Goal: Browse casually: Explore the website without a specific task or goal

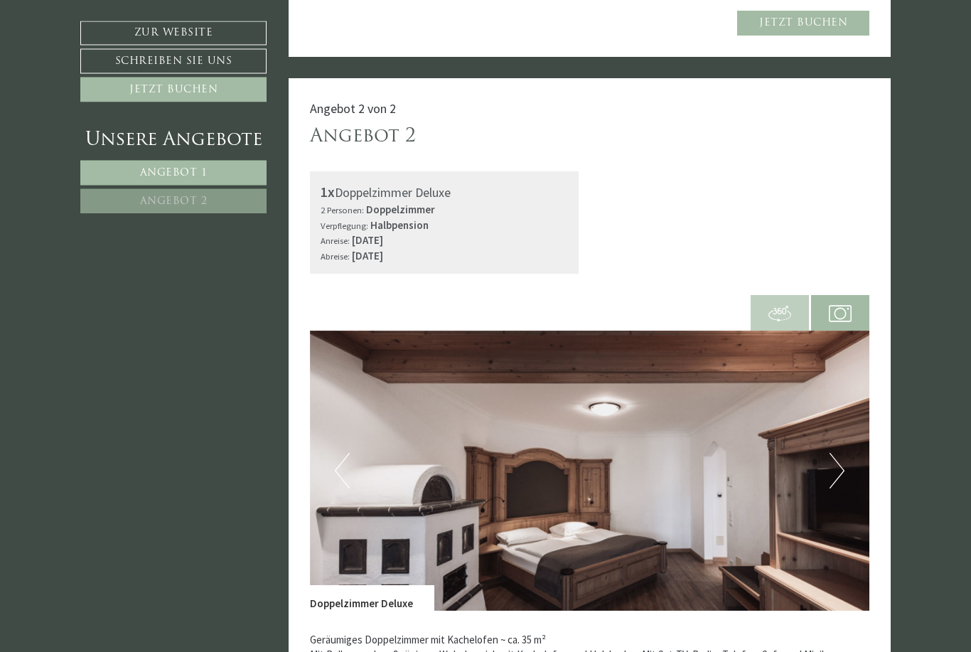
scroll to position [1245, 0]
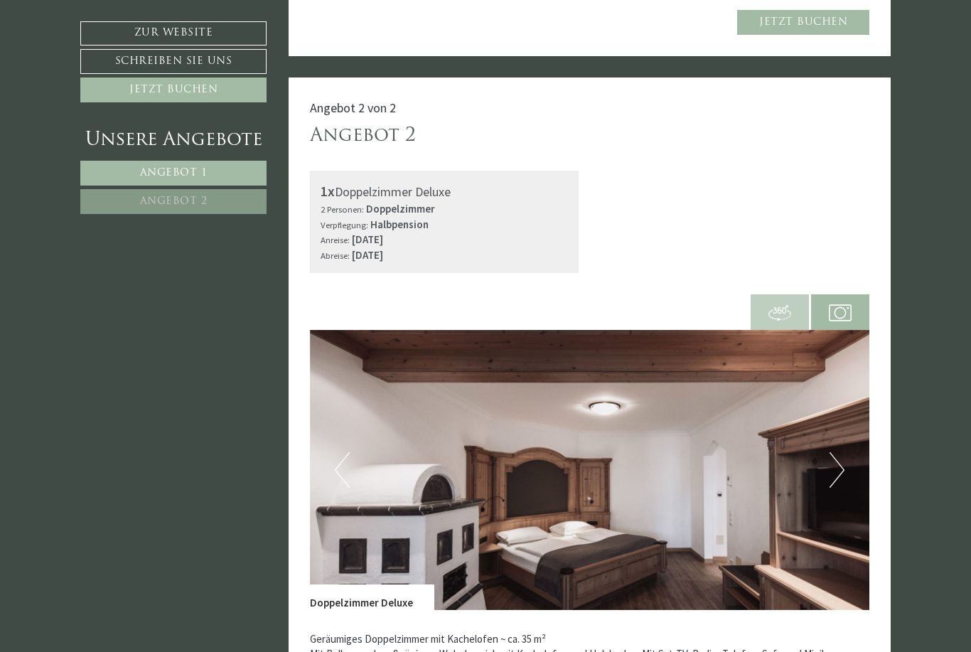
click at [833, 459] on button "Next" at bounding box center [837, 470] width 15 height 36
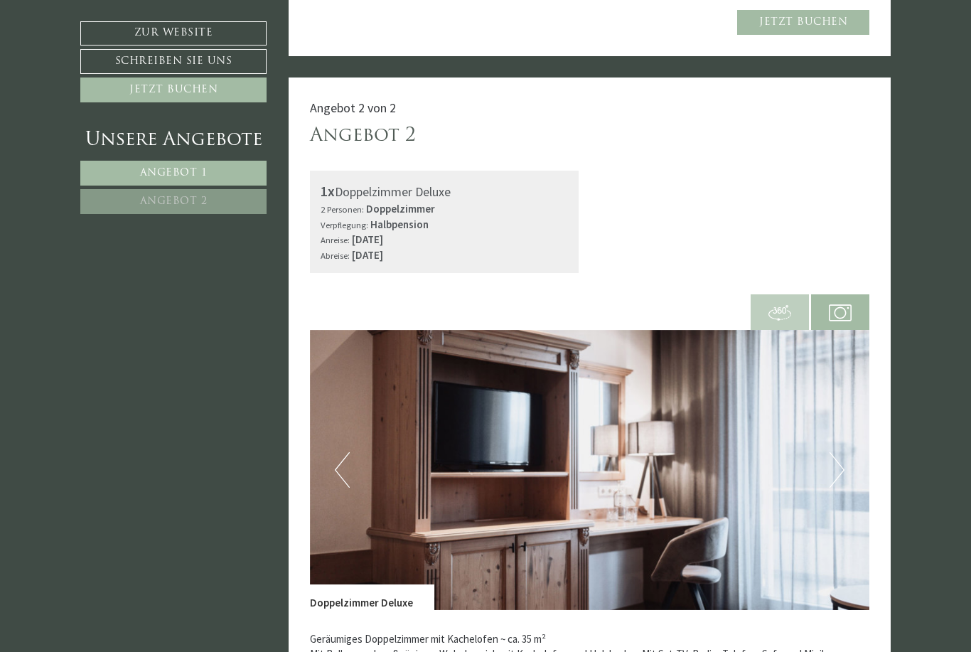
click at [836, 458] on button "Next" at bounding box center [837, 470] width 15 height 36
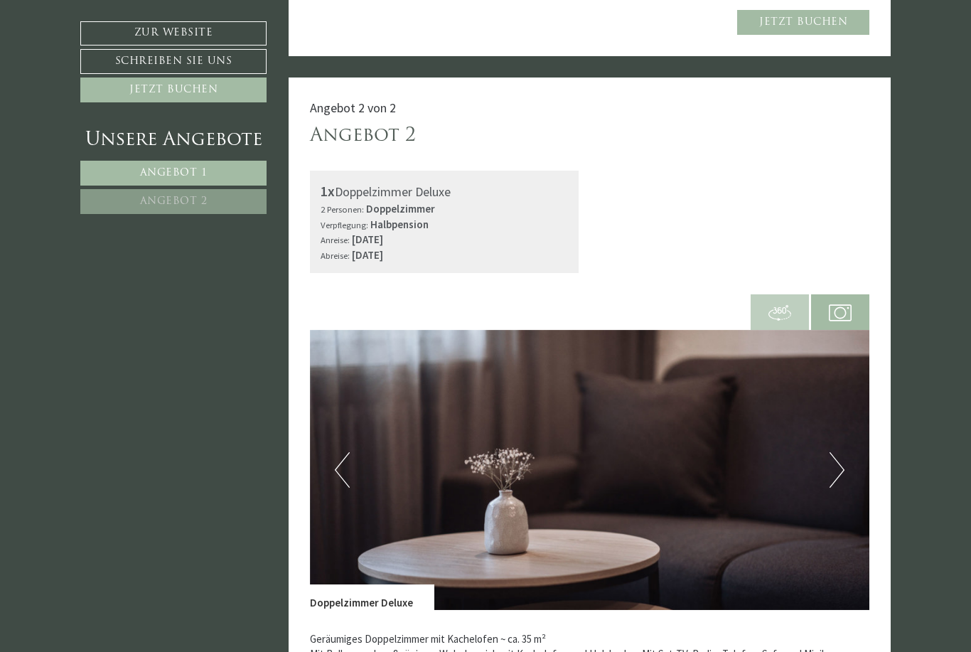
click at [834, 452] on button "Next" at bounding box center [837, 470] width 15 height 36
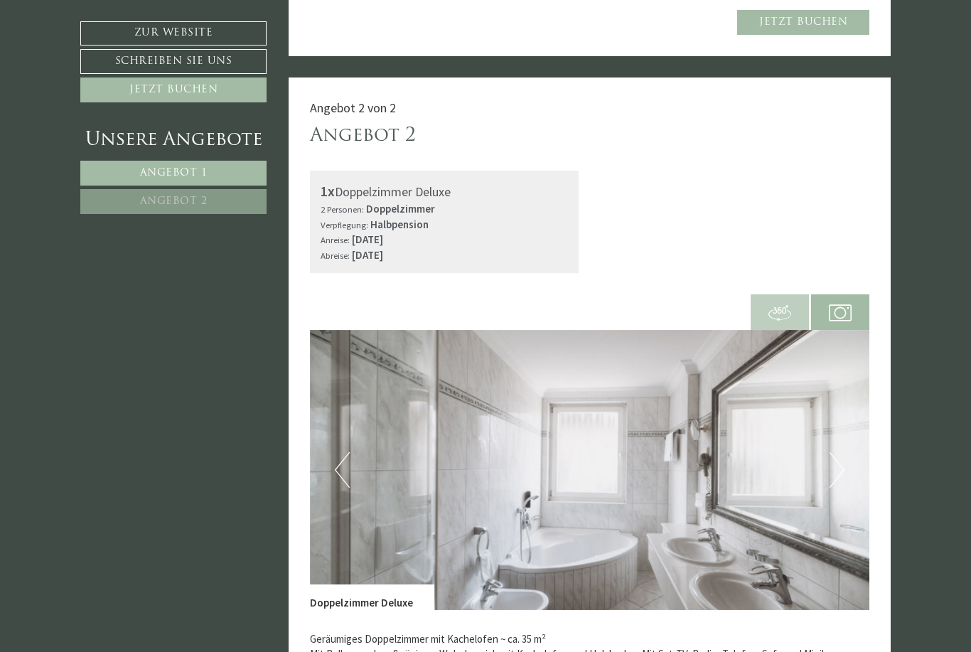
click at [836, 452] on button "Next" at bounding box center [837, 470] width 15 height 36
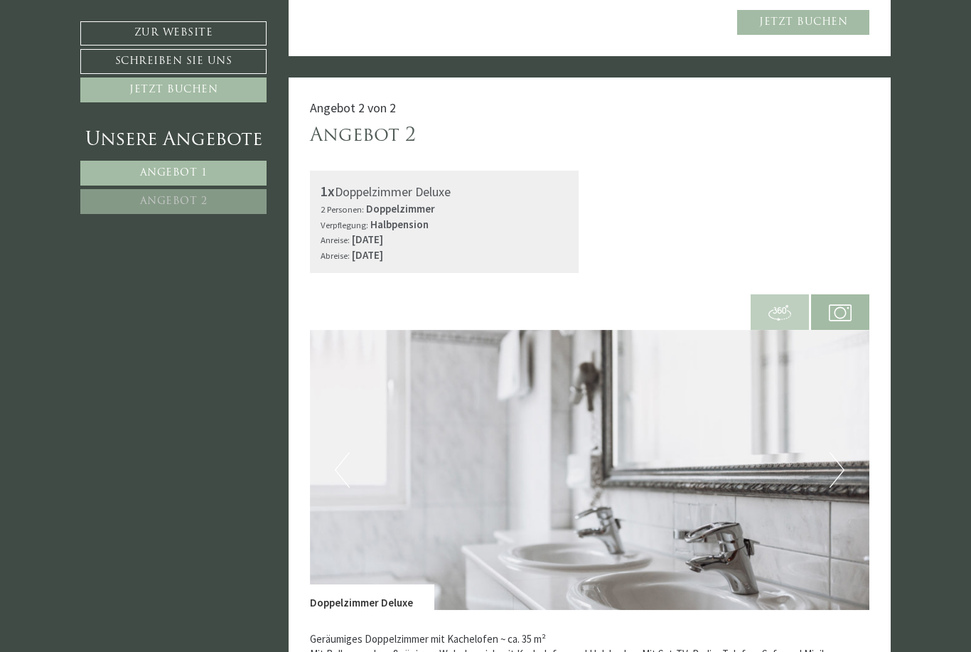
click at [836, 452] on button "Next" at bounding box center [837, 470] width 15 height 36
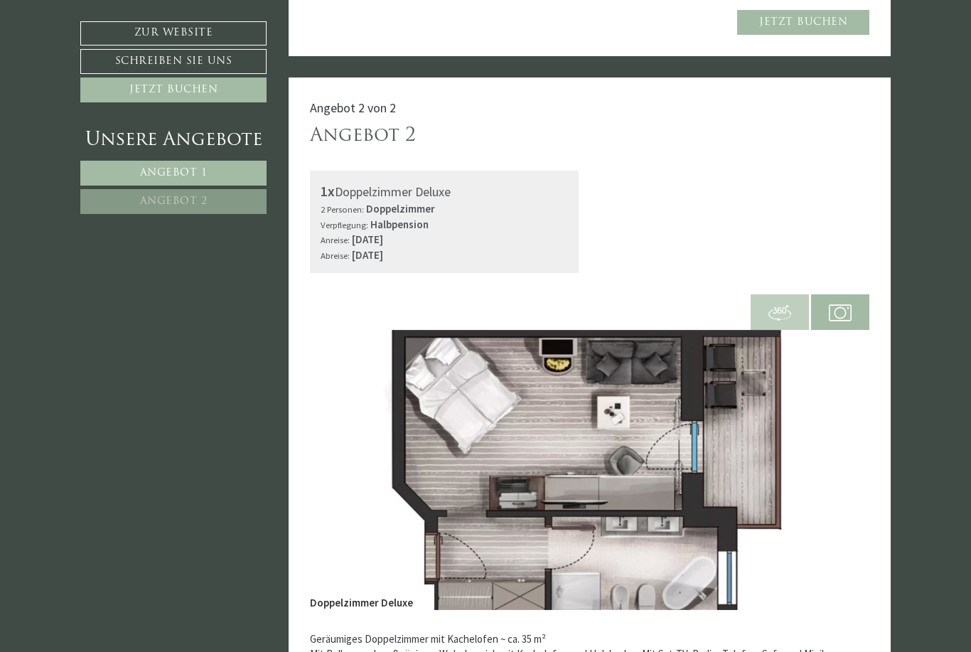
click at [838, 452] on button "Next" at bounding box center [837, 470] width 15 height 36
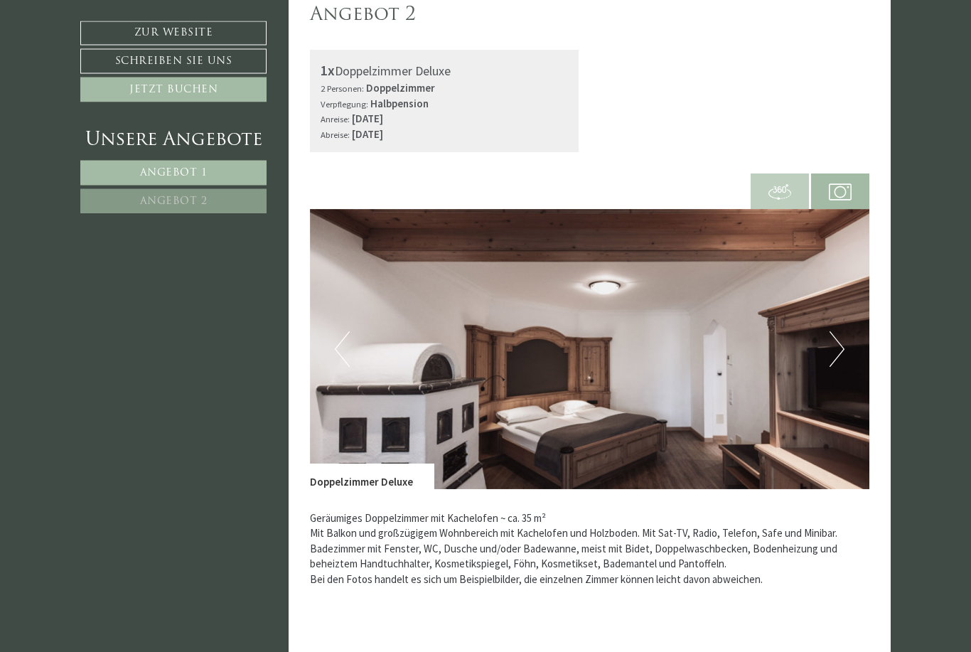
scroll to position [1363, 0]
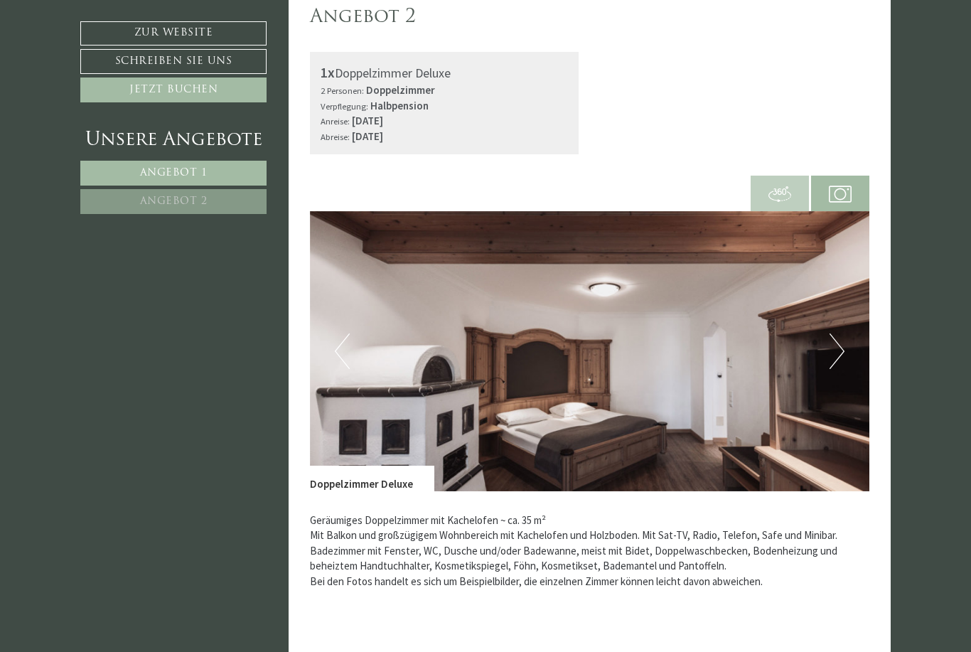
click at [840, 340] on button "Next" at bounding box center [837, 352] width 15 height 36
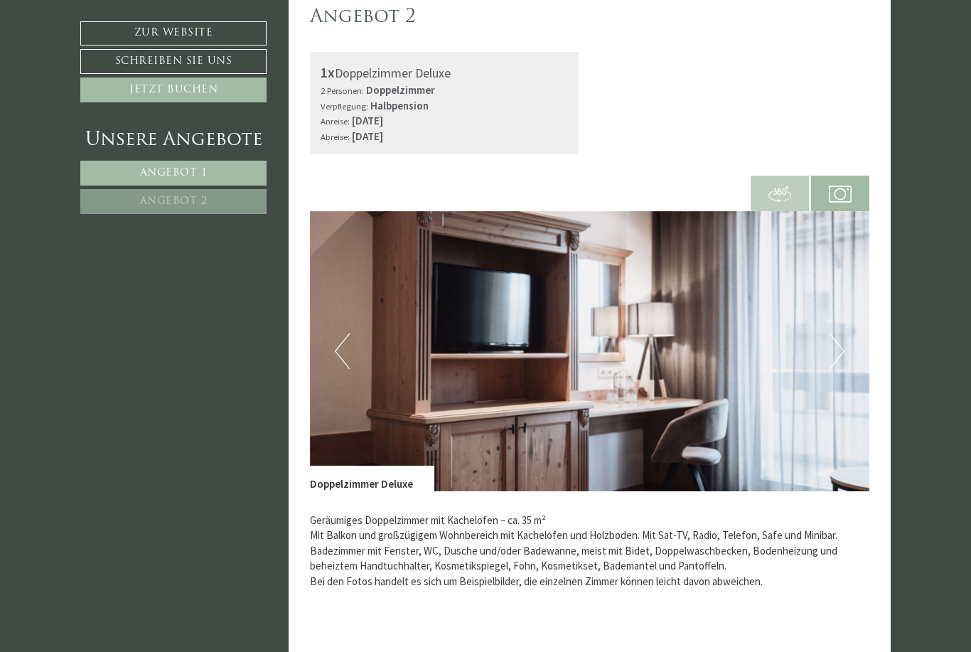
click at [841, 343] on button "Next" at bounding box center [837, 352] width 15 height 36
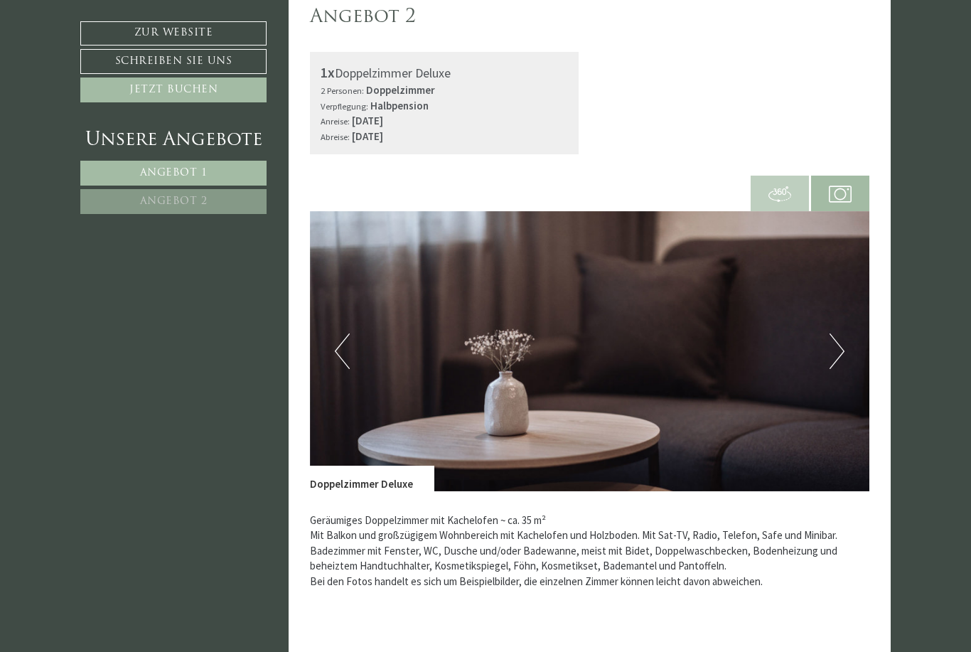
click at [846, 341] on img at bounding box center [590, 351] width 560 height 280
click at [831, 346] on button "Next" at bounding box center [837, 352] width 15 height 36
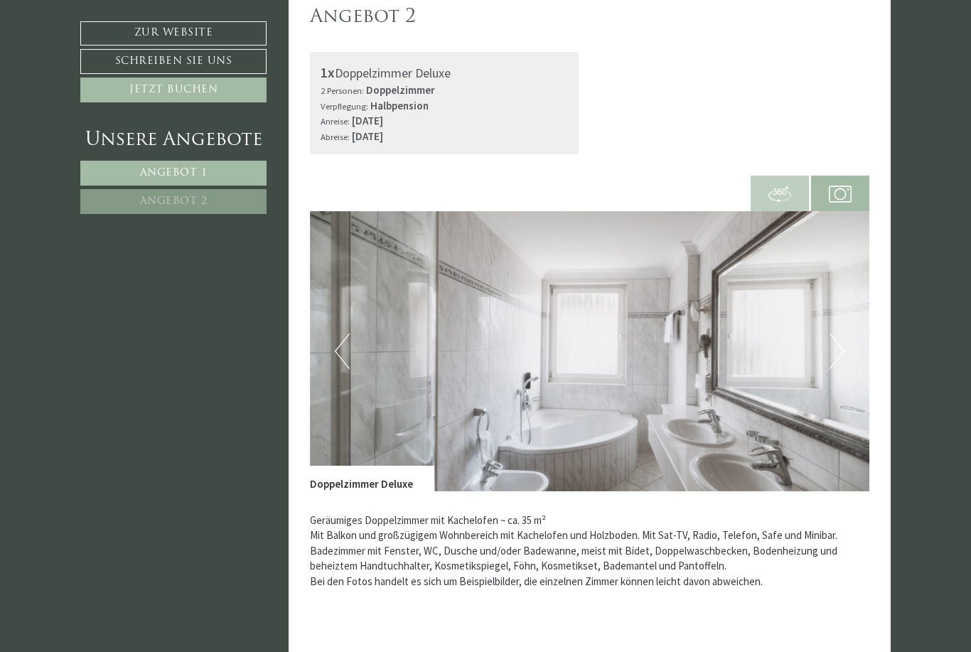
click at [826, 346] on img at bounding box center [590, 351] width 560 height 280
click at [835, 342] on button "Next" at bounding box center [837, 352] width 15 height 36
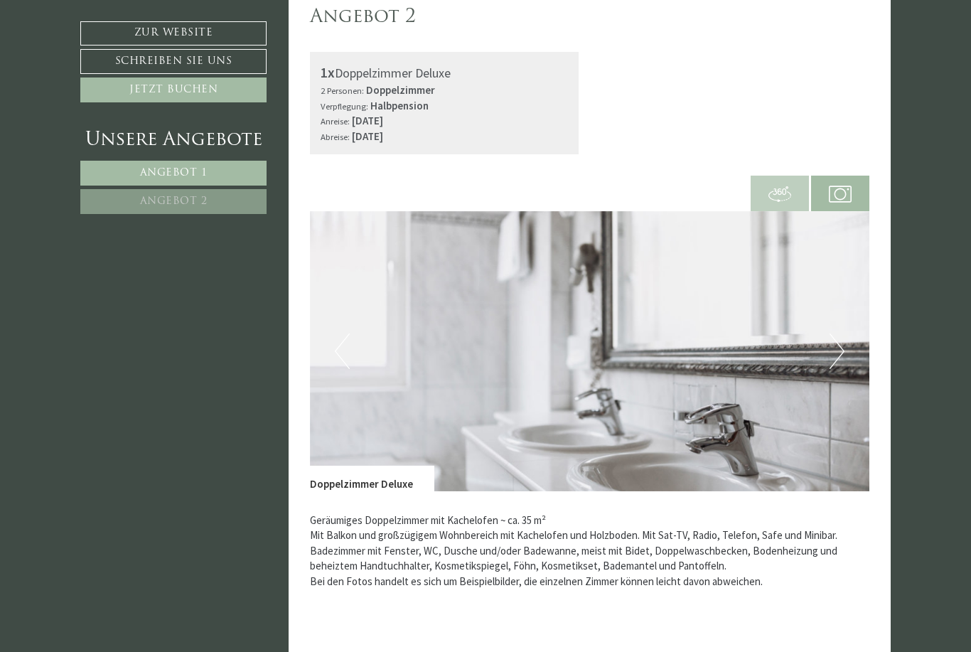
click at [841, 343] on button "Next" at bounding box center [837, 352] width 15 height 36
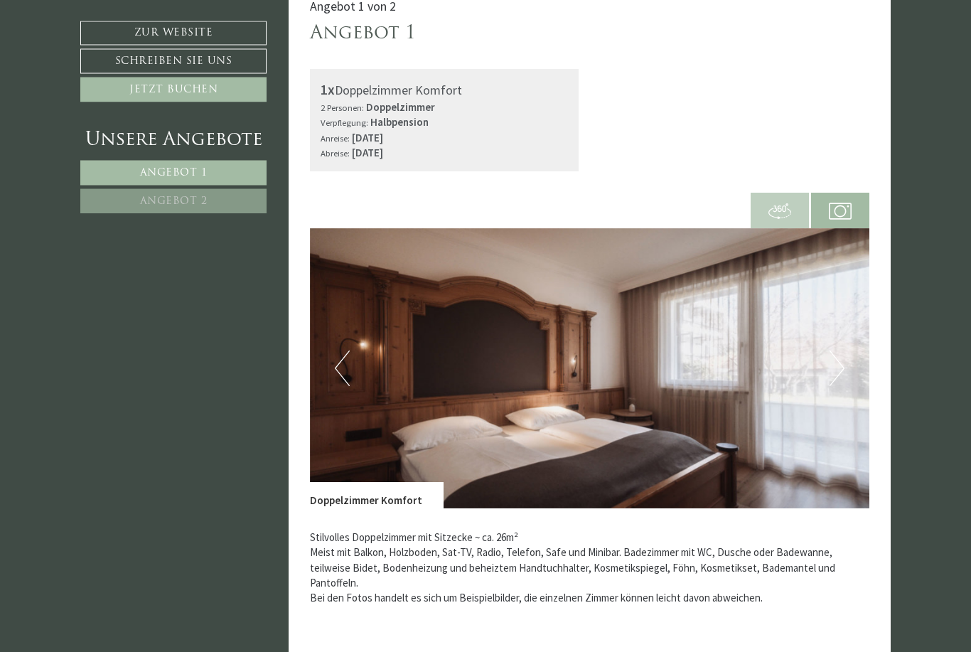
scroll to position [390, 0]
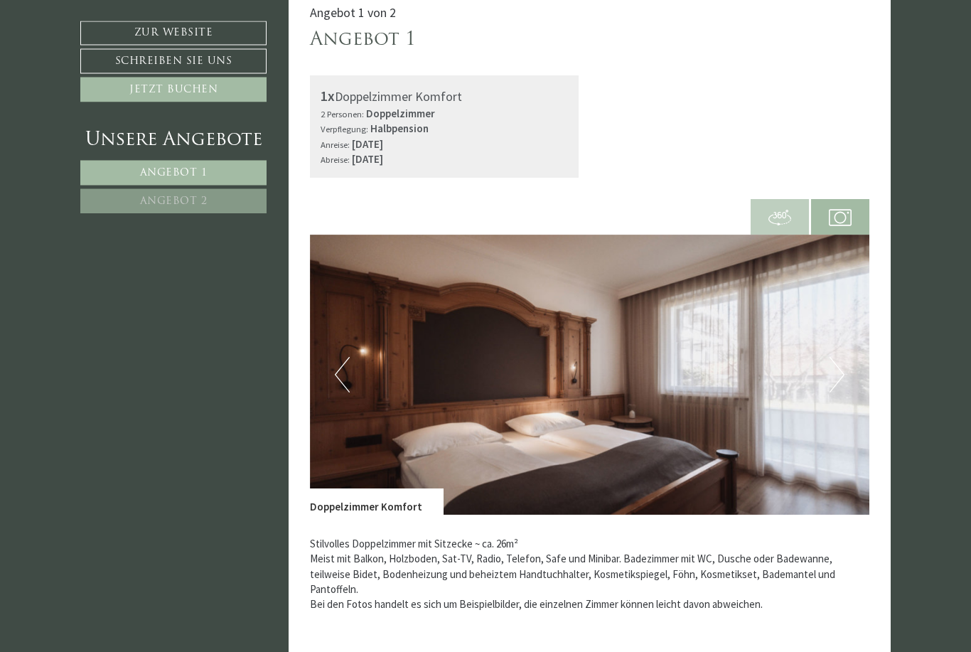
click at [826, 359] on img at bounding box center [590, 375] width 560 height 280
click at [824, 366] on img at bounding box center [590, 375] width 560 height 280
click at [838, 371] on button "Next" at bounding box center [837, 375] width 15 height 36
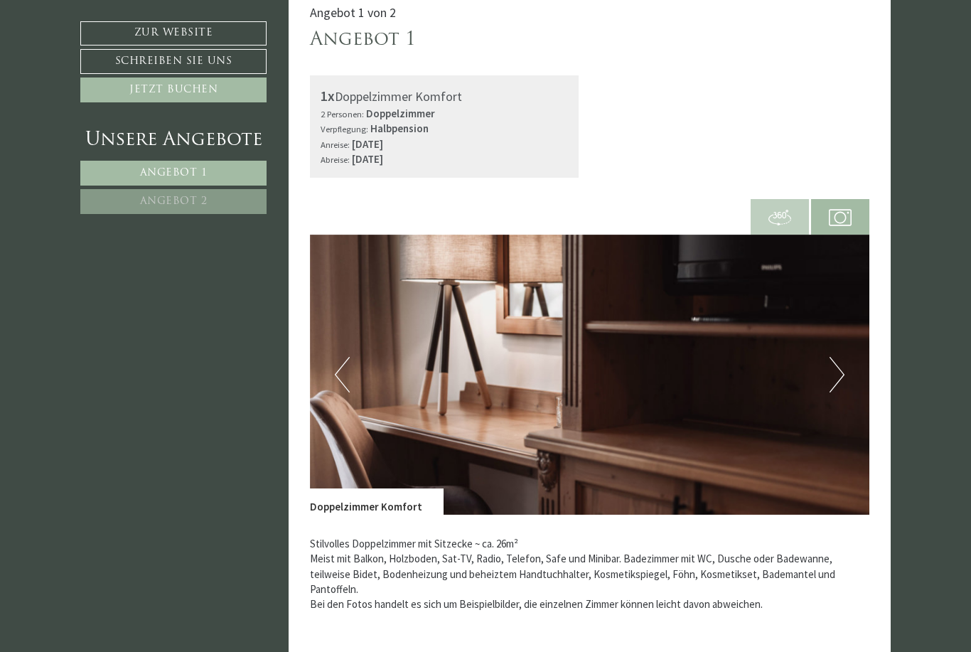
click at [835, 372] on button "Next" at bounding box center [837, 375] width 15 height 36
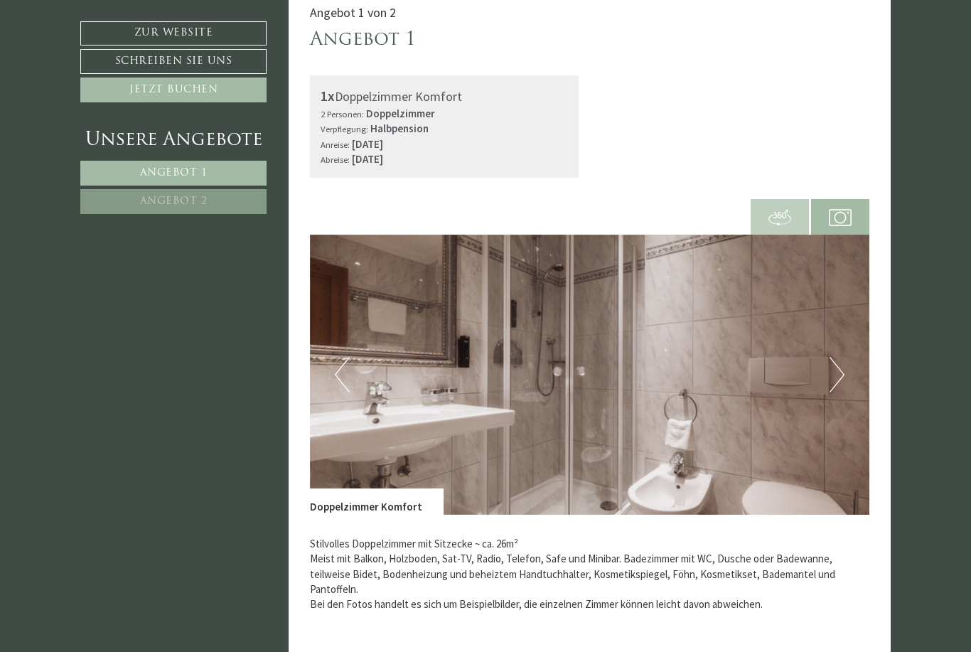
click at [834, 372] on button "Next" at bounding box center [837, 375] width 15 height 36
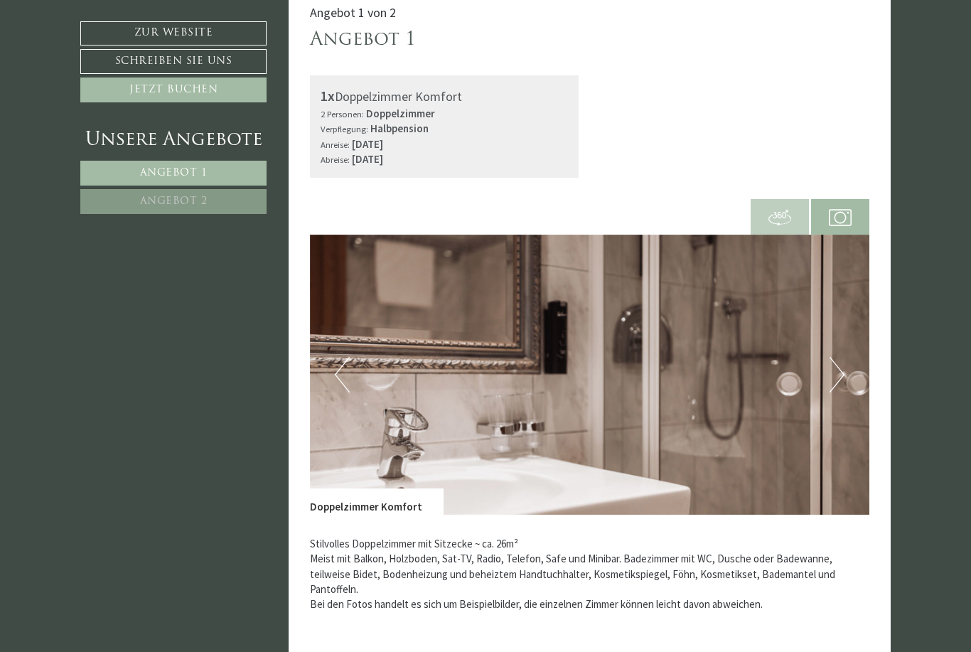
click at [836, 369] on button "Next" at bounding box center [837, 375] width 15 height 36
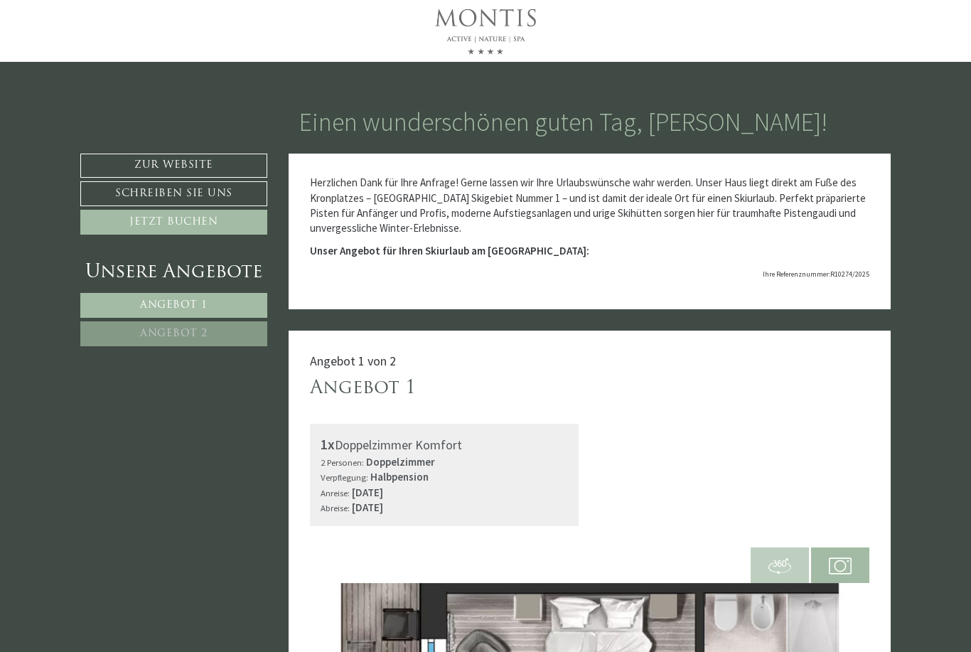
scroll to position [0, 0]
